Goal: Information Seeking & Learning: Find specific fact

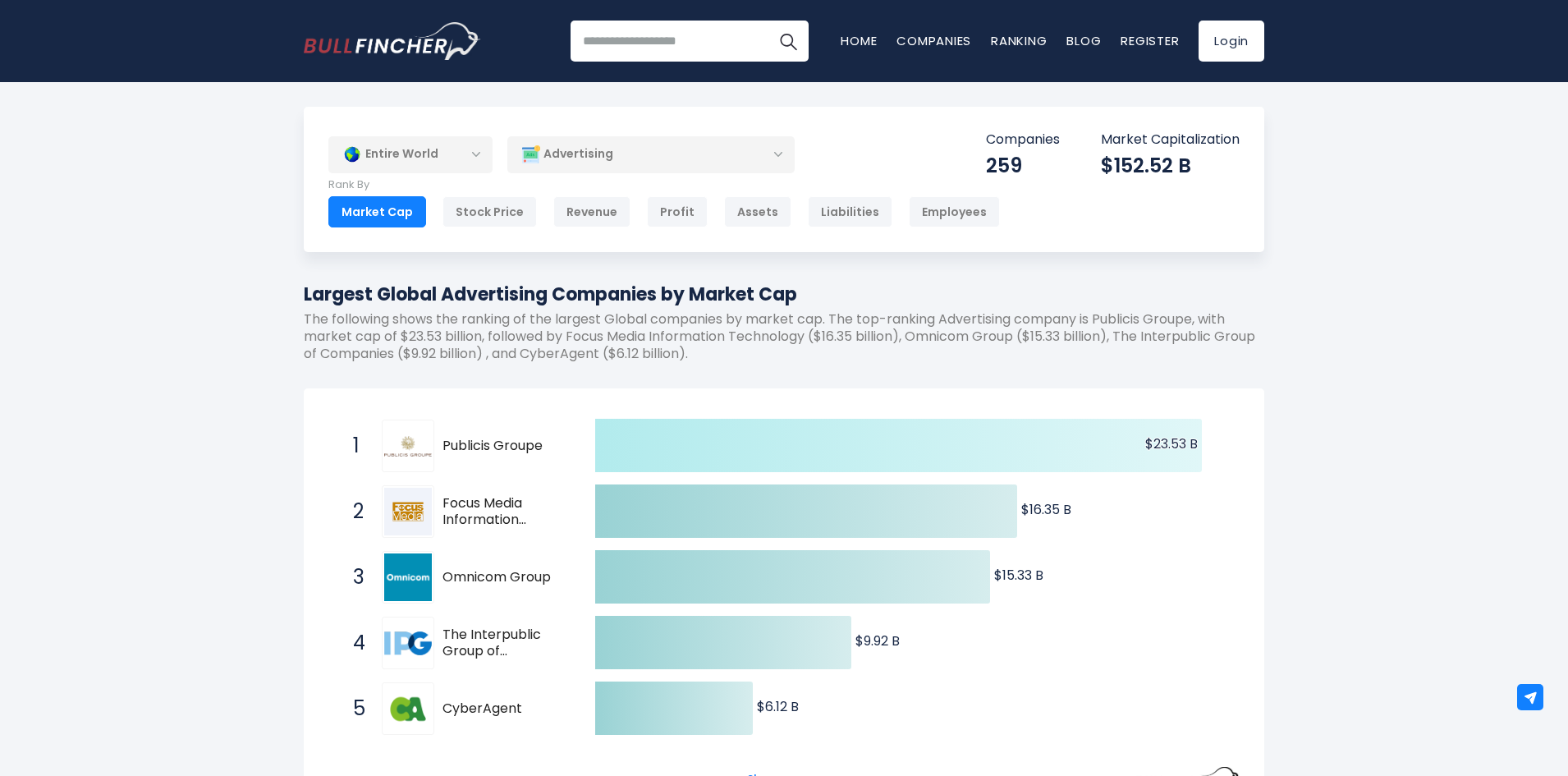
click at [1167, 445] on text "$23.53 B ​ $23.53 B" at bounding box center [1171, 444] width 53 height 19
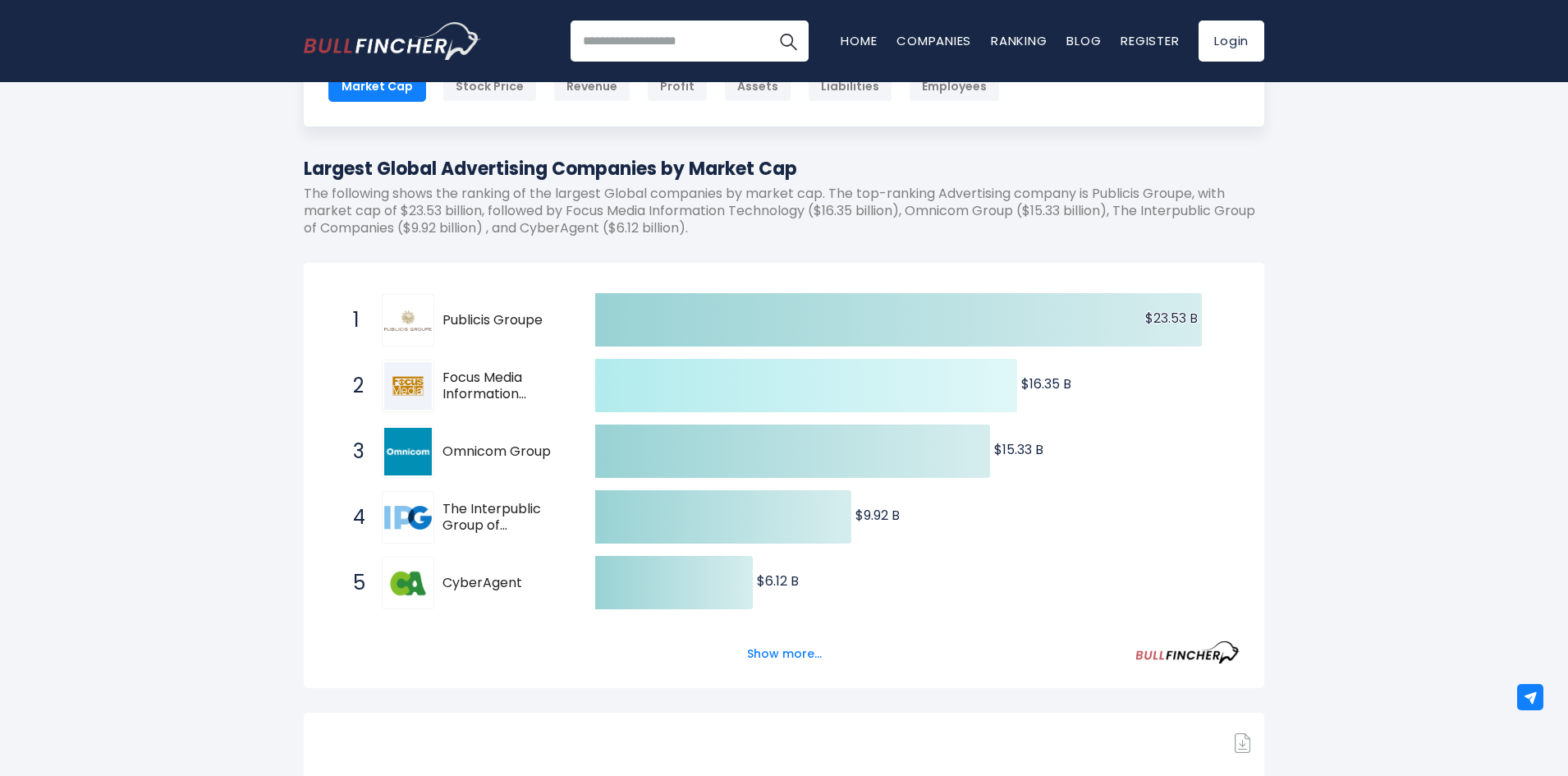
scroll to position [164, 0]
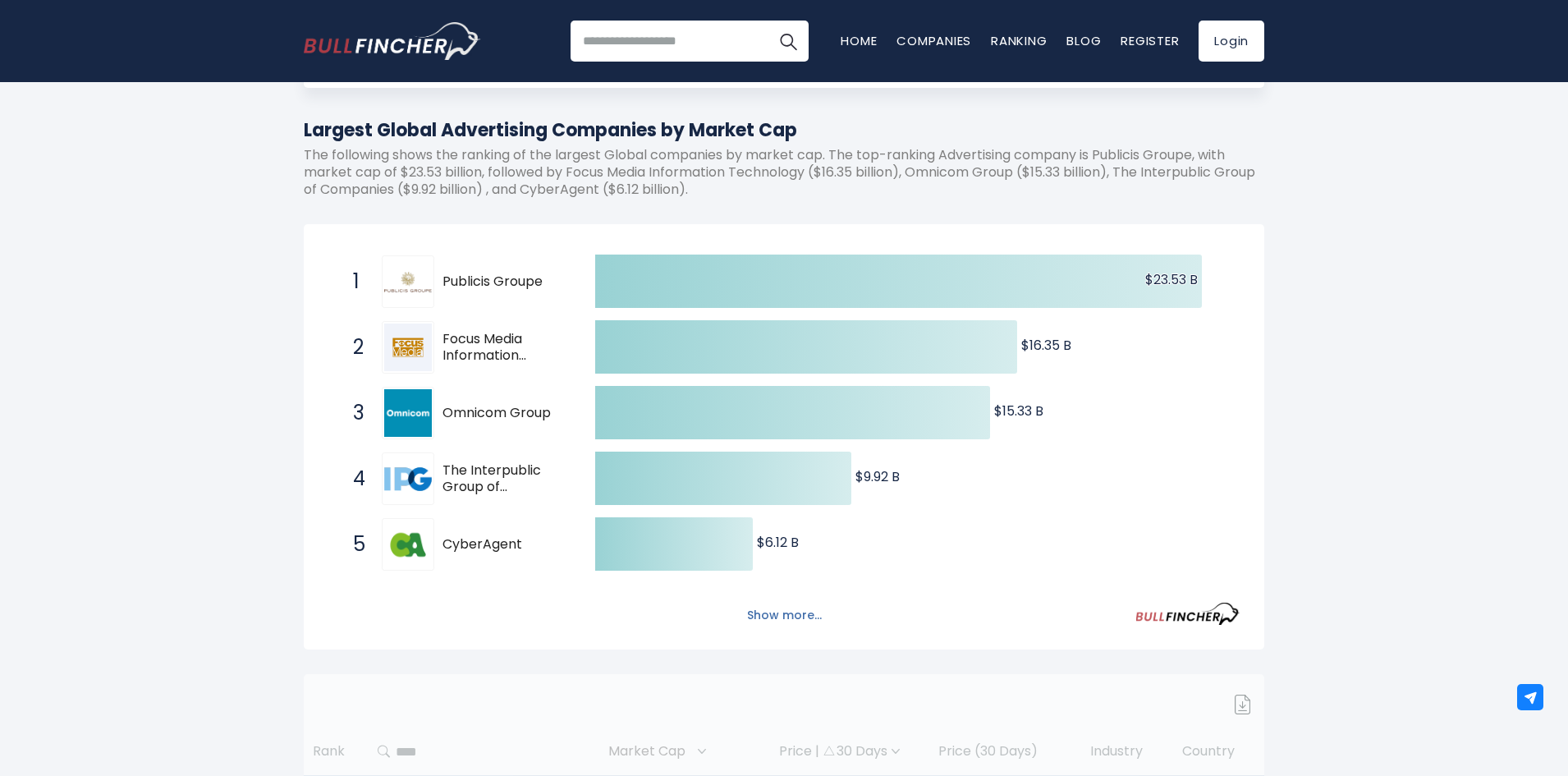
click at [763, 624] on button "Show more..." at bounding box center [784, 615] width 94 height 27
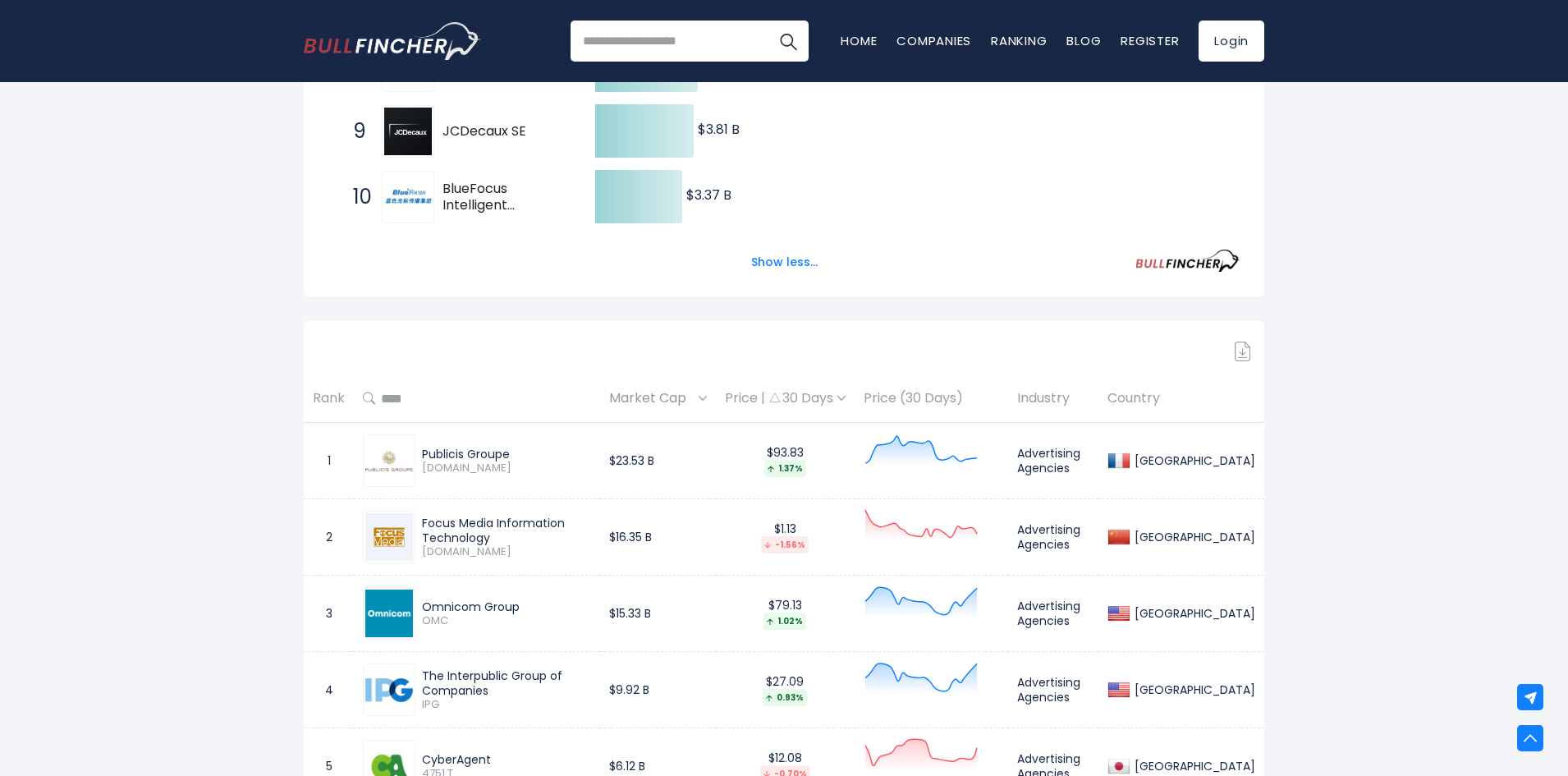
scroll to position [904, 0]
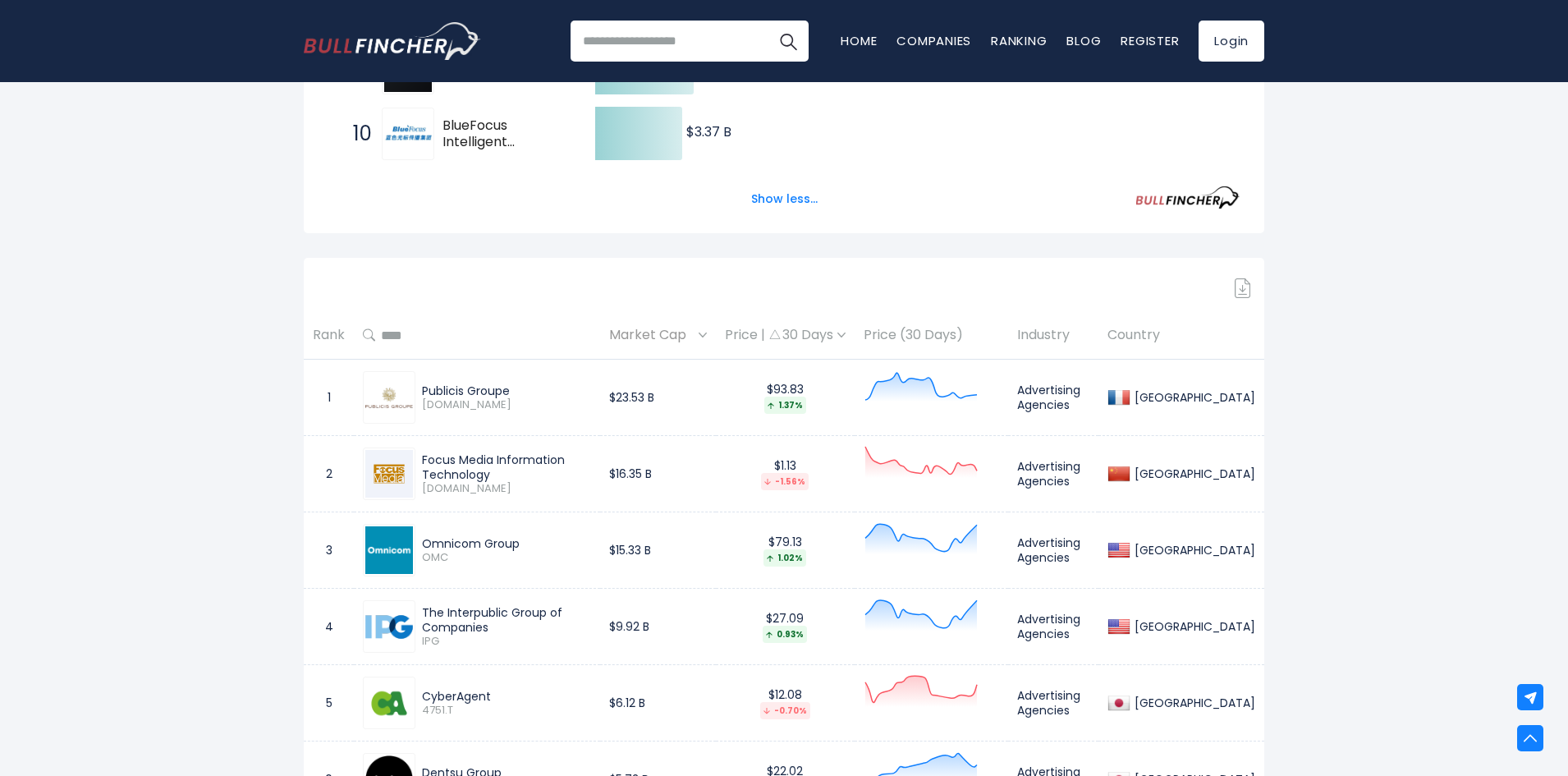
click at [480, 463] on div "Focus Media Information Technology" at bounding box center [507, 467] width 169 height 30
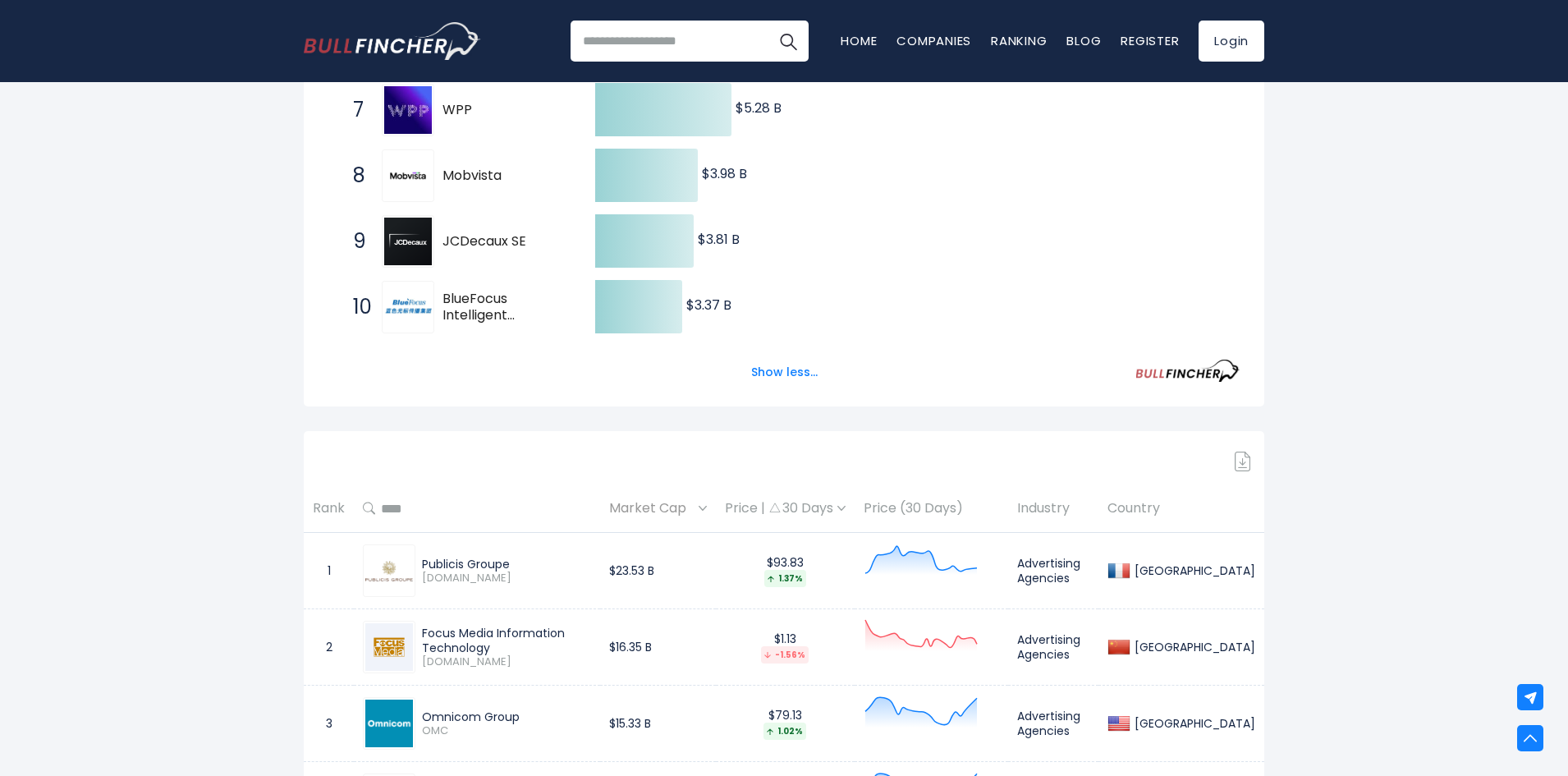
scroll to position [692, 0]
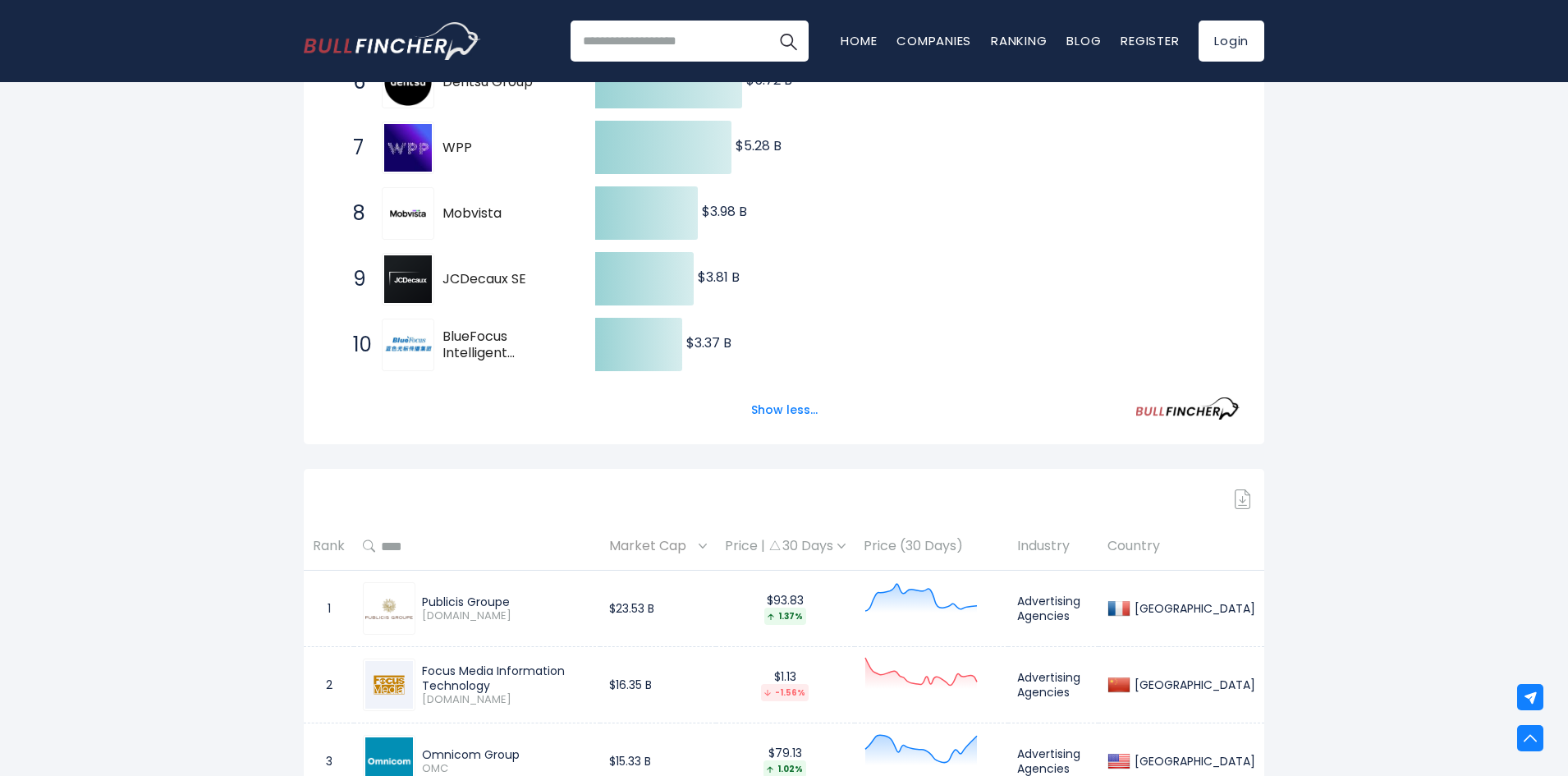
click at [397, 548] on input "text" at bounding box center [483, 546] width 216 height 30
type input "********"
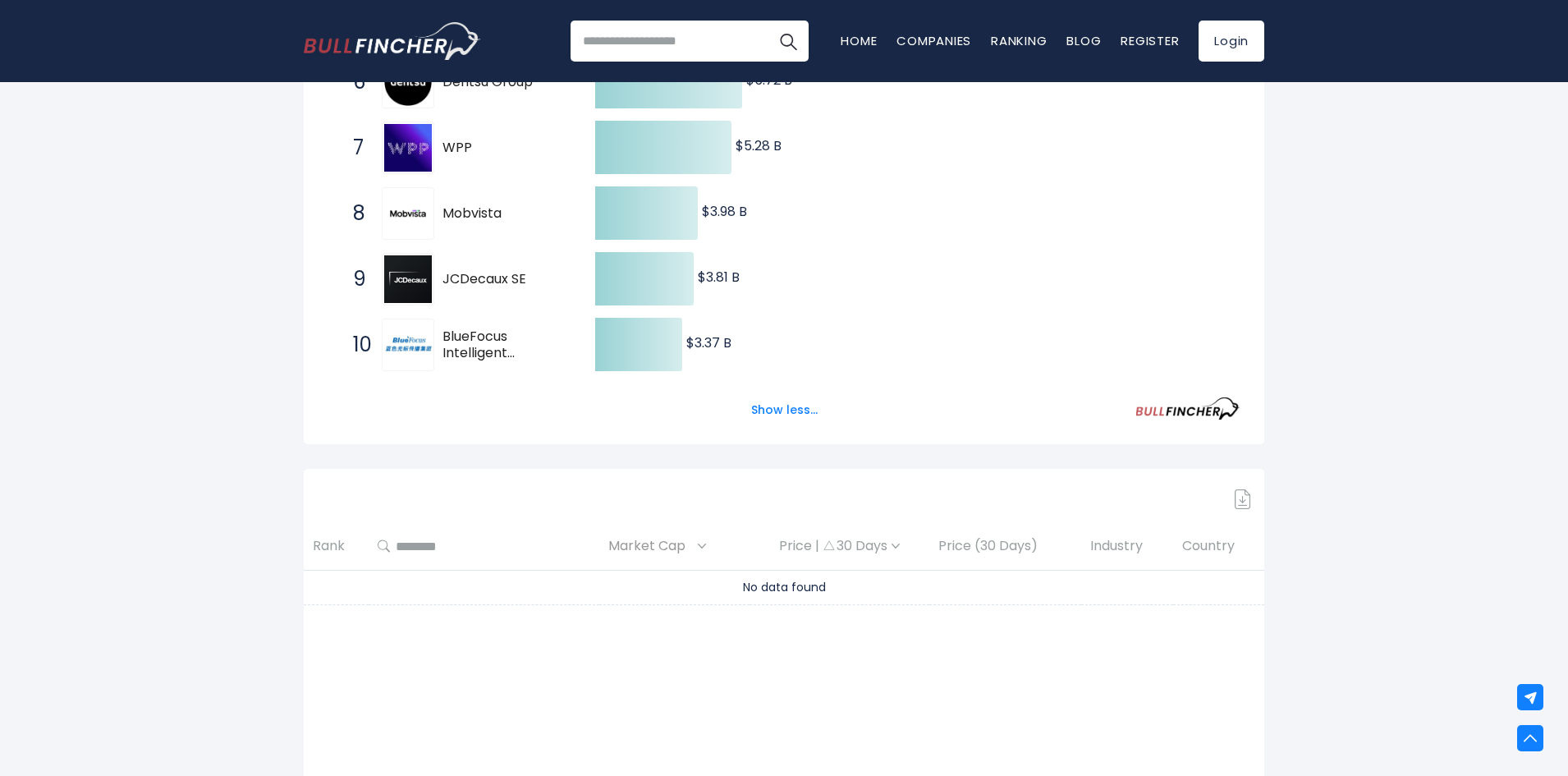
click at [437, 551] on input "********" at bounding box center [489, 546] width 200 height 30
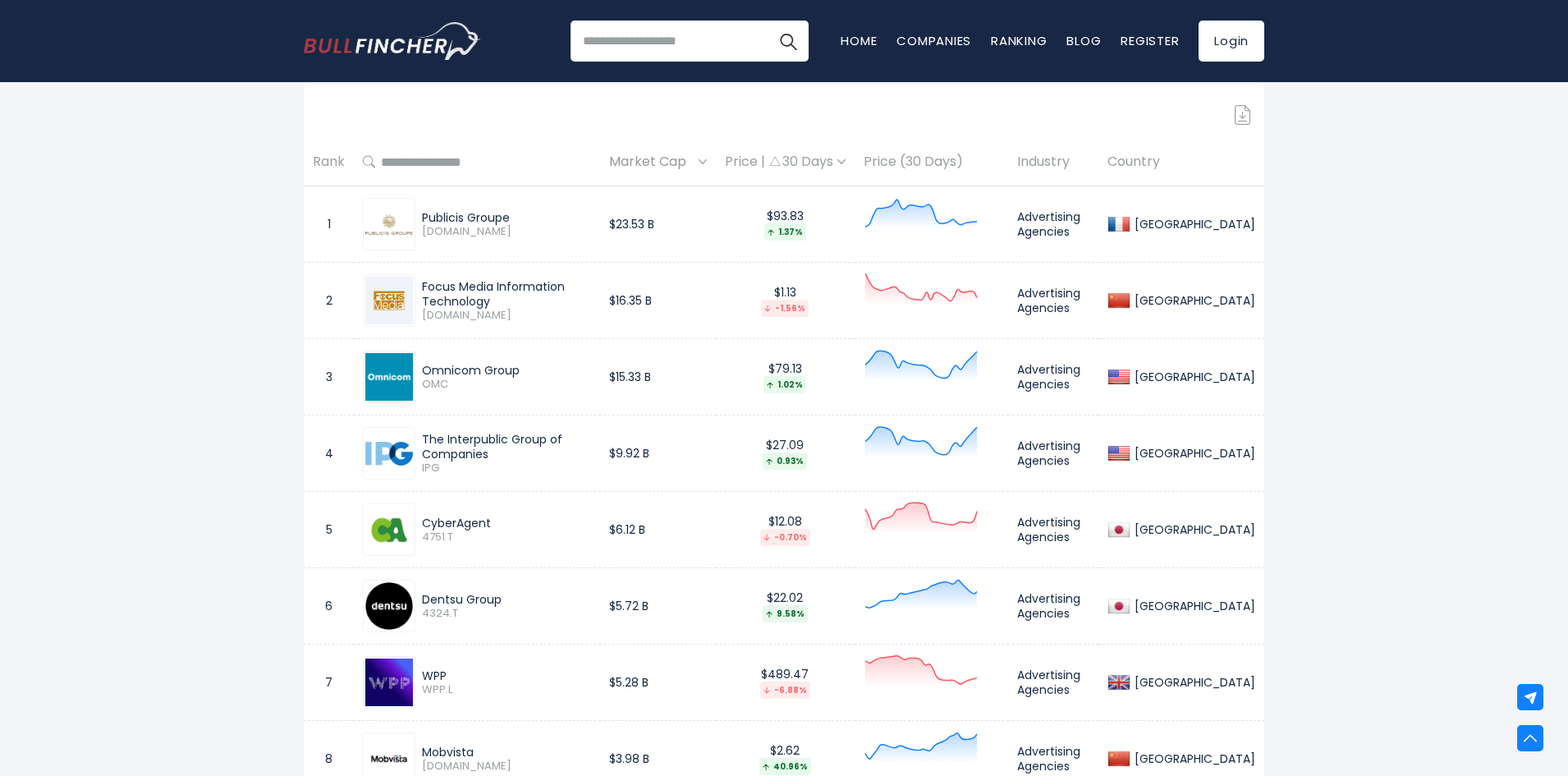
scroll to position [1103, 0]
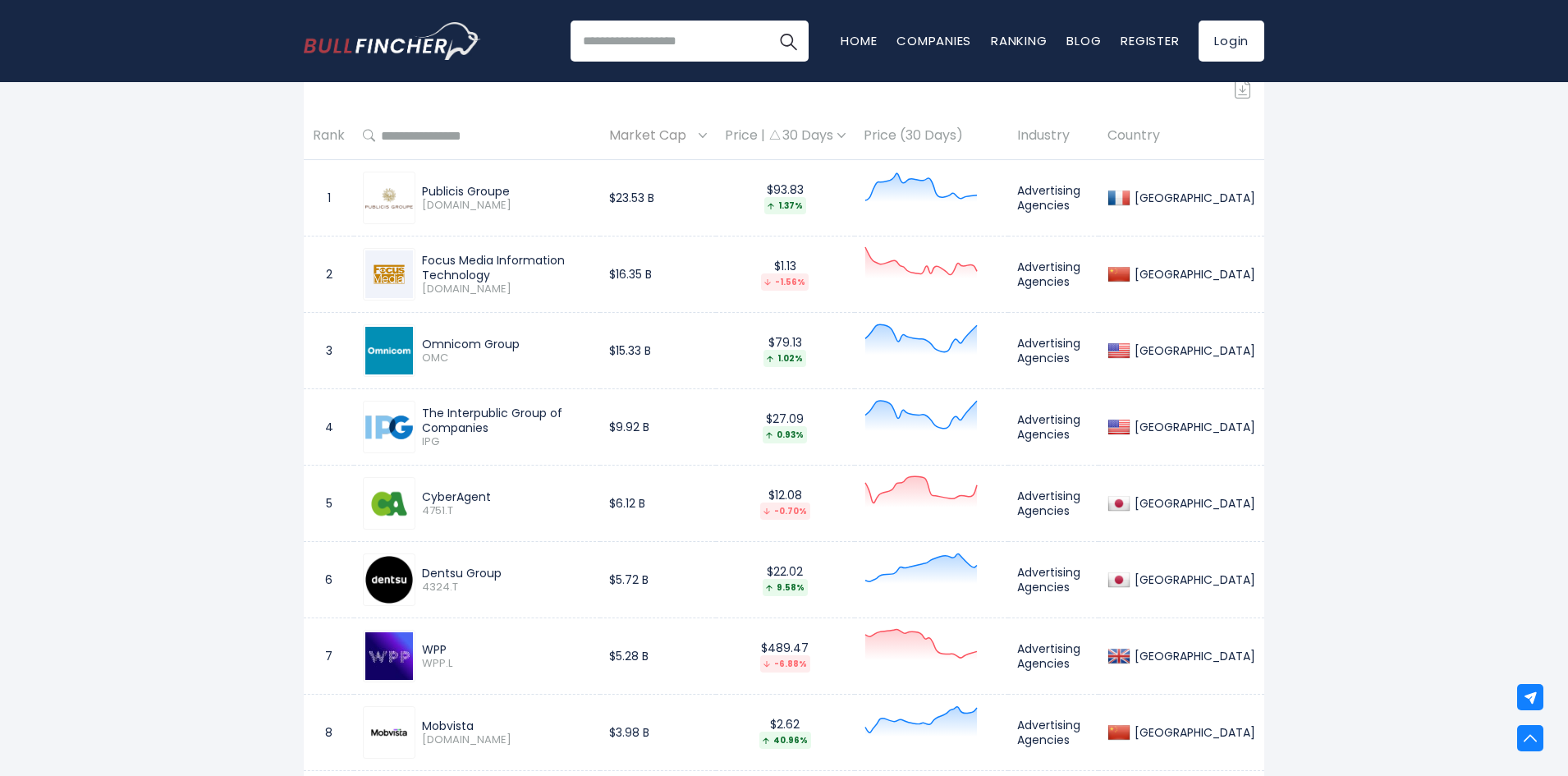
click at [950, 242] on td at bounding box center [931, 274] width 154 height 76
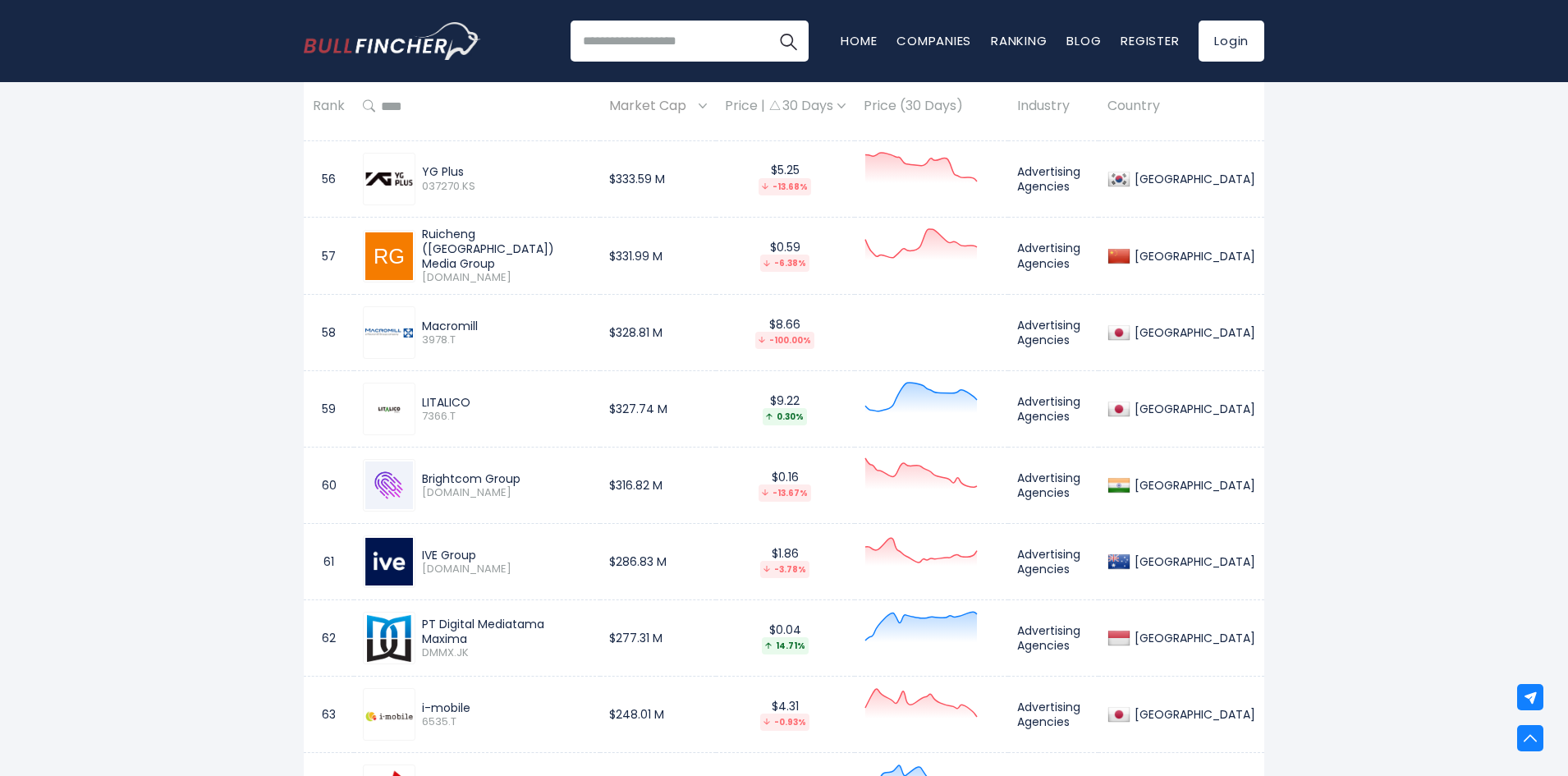
scroll to position [5373, 0]
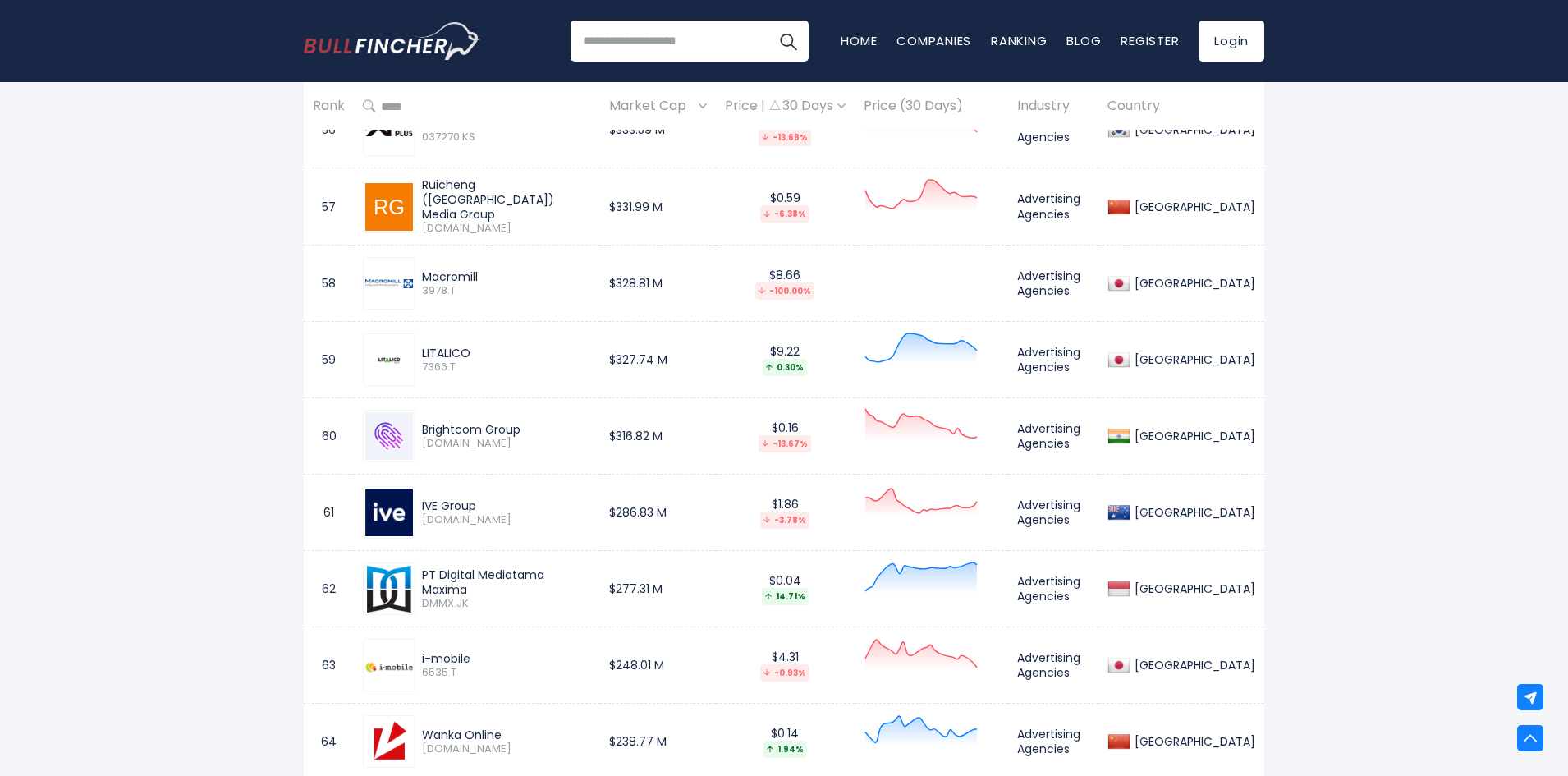
click at [398, 517] on img at bounding box center [389, 512] width 48 height 48
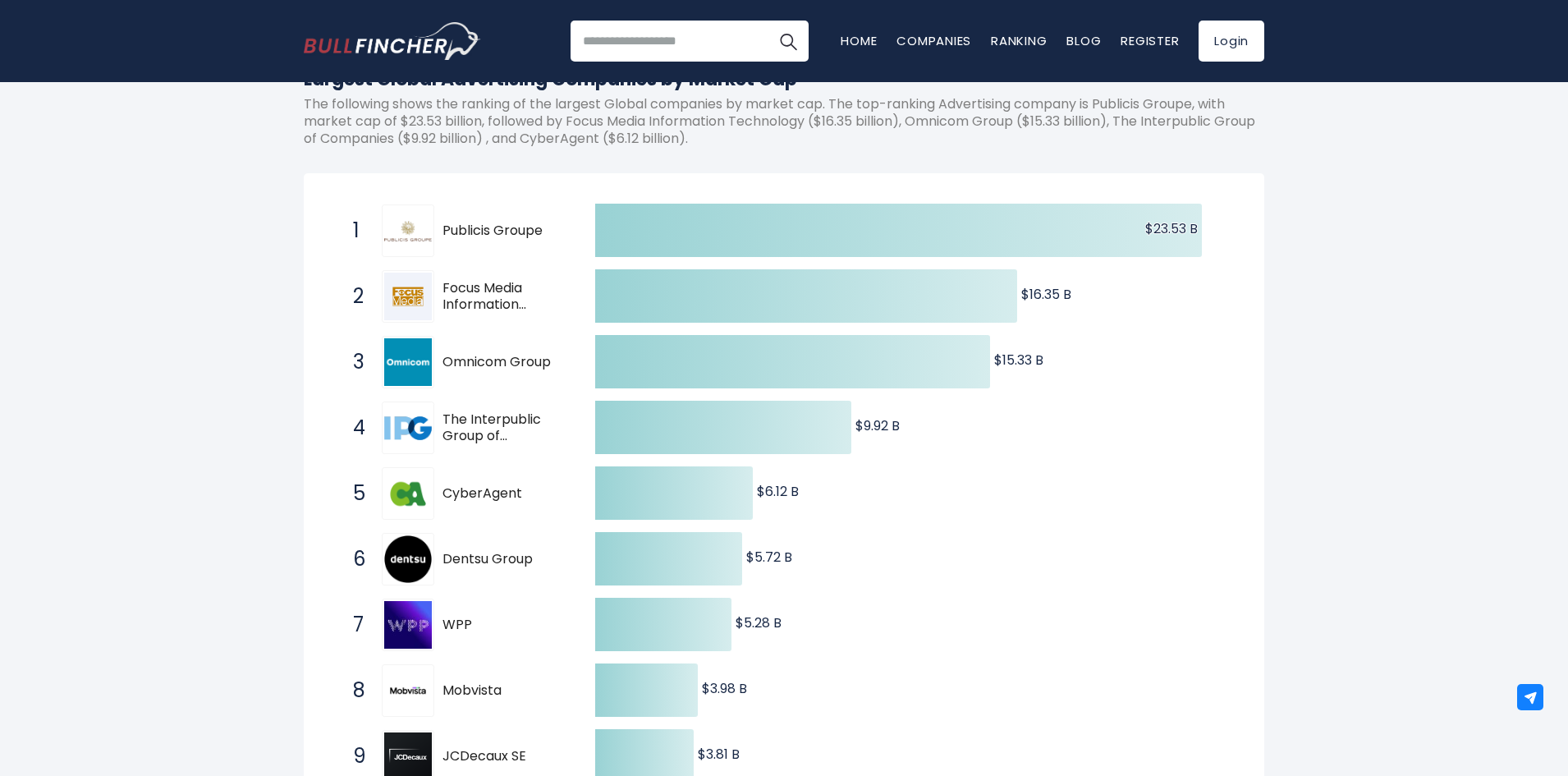
scroll to position [246, 0]
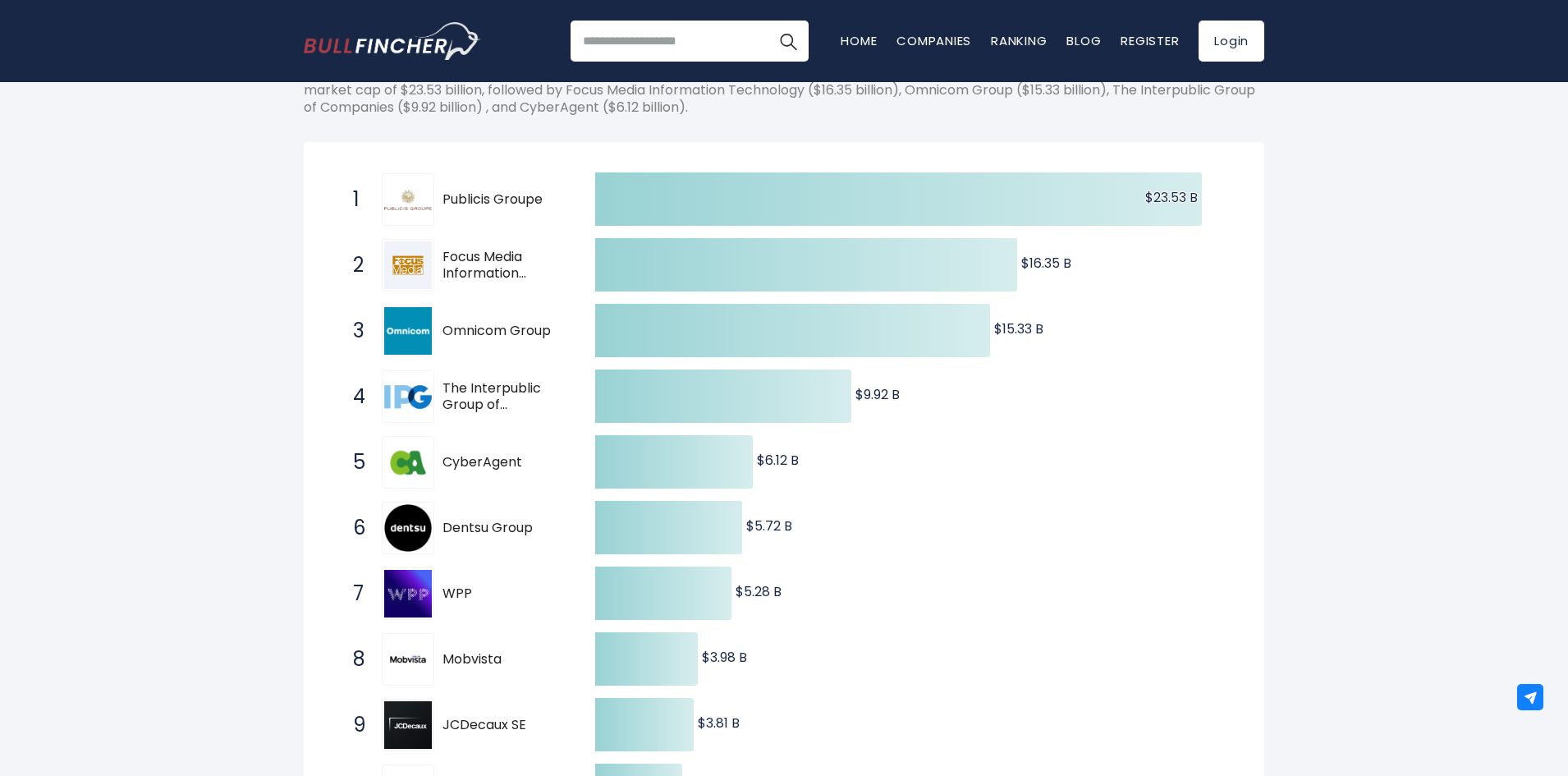
drag, startPoint x: 415, startPoint y: 617, endPoint x: 811, endPoint y: 612, distance: 396.0
click at [811, 612] on div "Created with Highcharts 12.1.2 $23.53 B ​ $23.53 B $16.35 B ​ $16.35 B $15.33 B…" at bounding box center [784, 495] width 912 height 657
click at [439, 207] on div "1 Publicis Groupe [DOMAIN_NAME]" at bounding box center [455, 199] width 222 height 53
